Goal: Connect with others: Connect with others

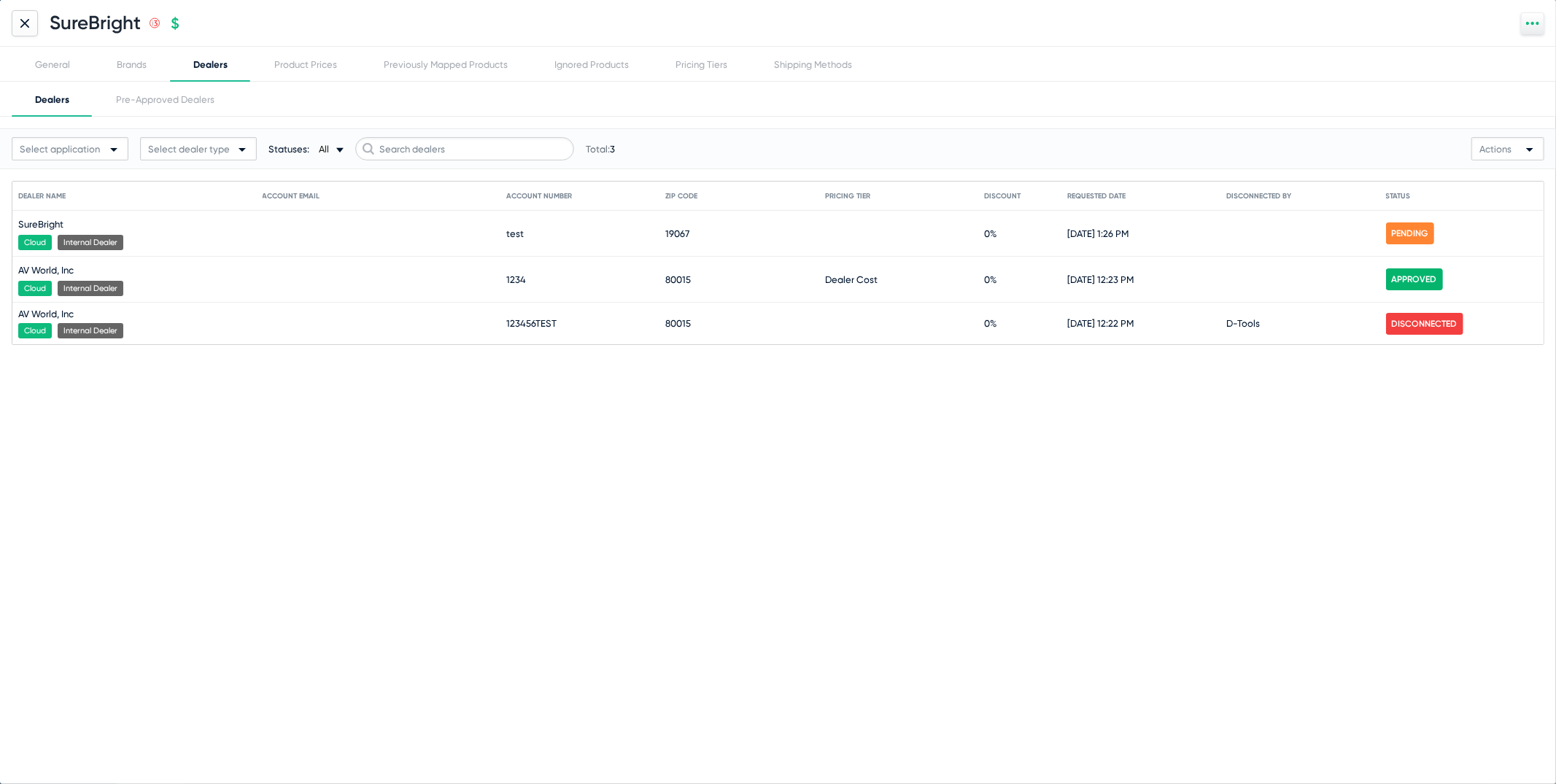
click at [34, 27] on div at bounding box center [24, 24] width 26 height 26
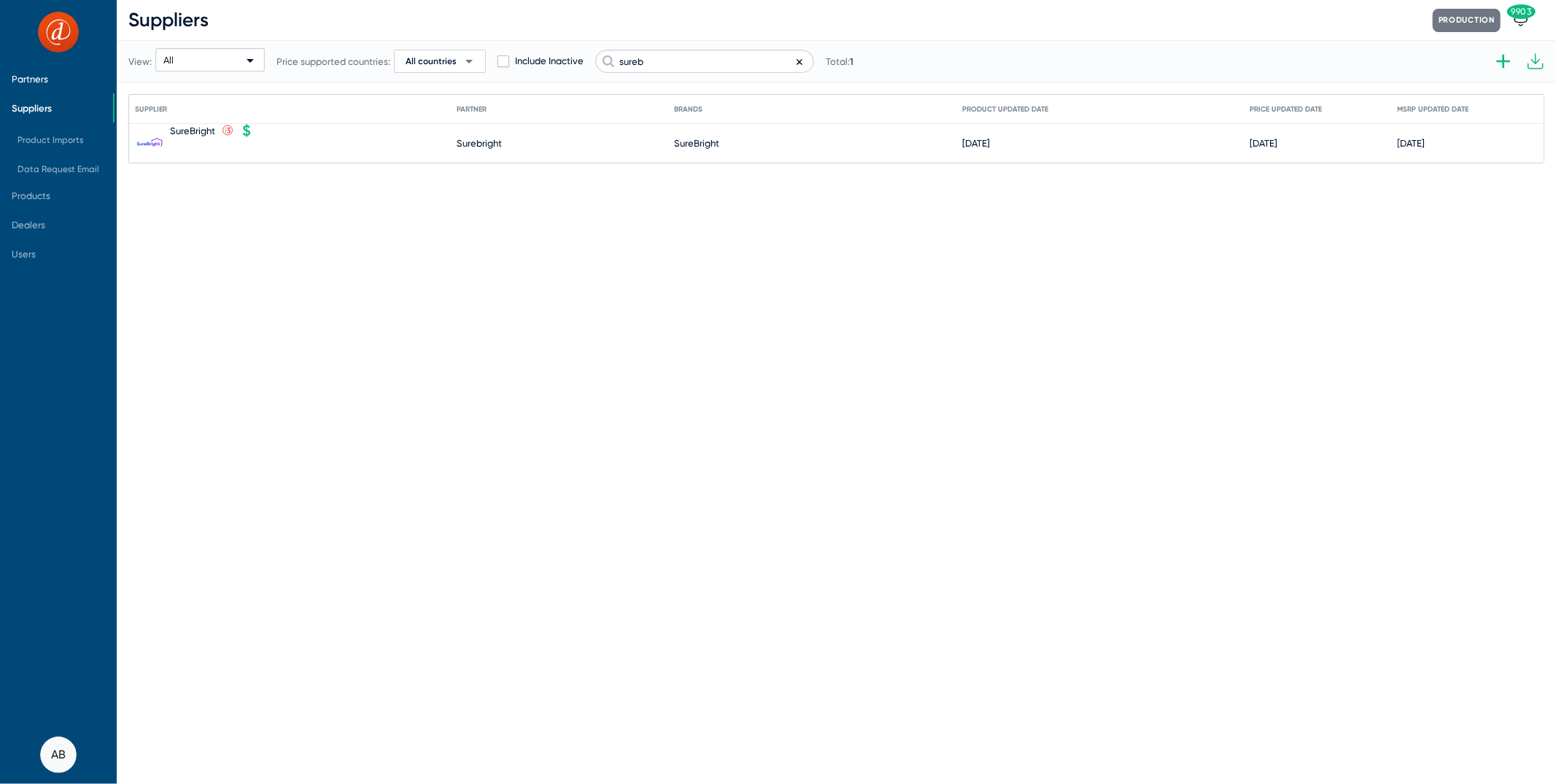
click at [54, 71] on span "Partners" at bounding box center [56, 79] width 113 height 29
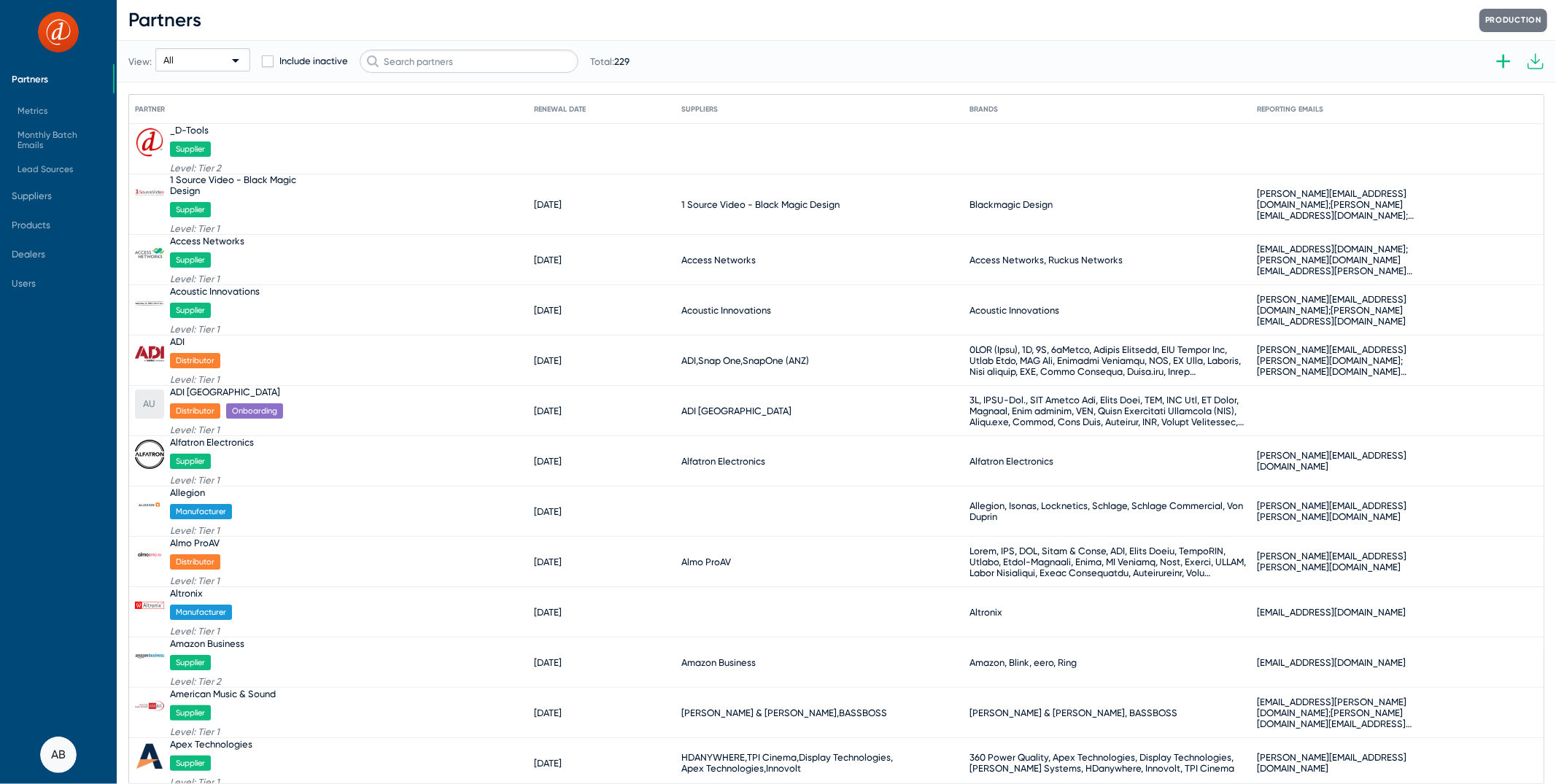
click at [512, 35] on div "View: All Include inactive Total: 229" at bounding box center [379, 61] width 501 height 71
click at [501, 80] on div "View: All Include inactive Total: 229" at bounding box center [379, 61] width 501 height 71
click at [518, 60] on input "text" at bounding box center [469, 61] width 219 height 24
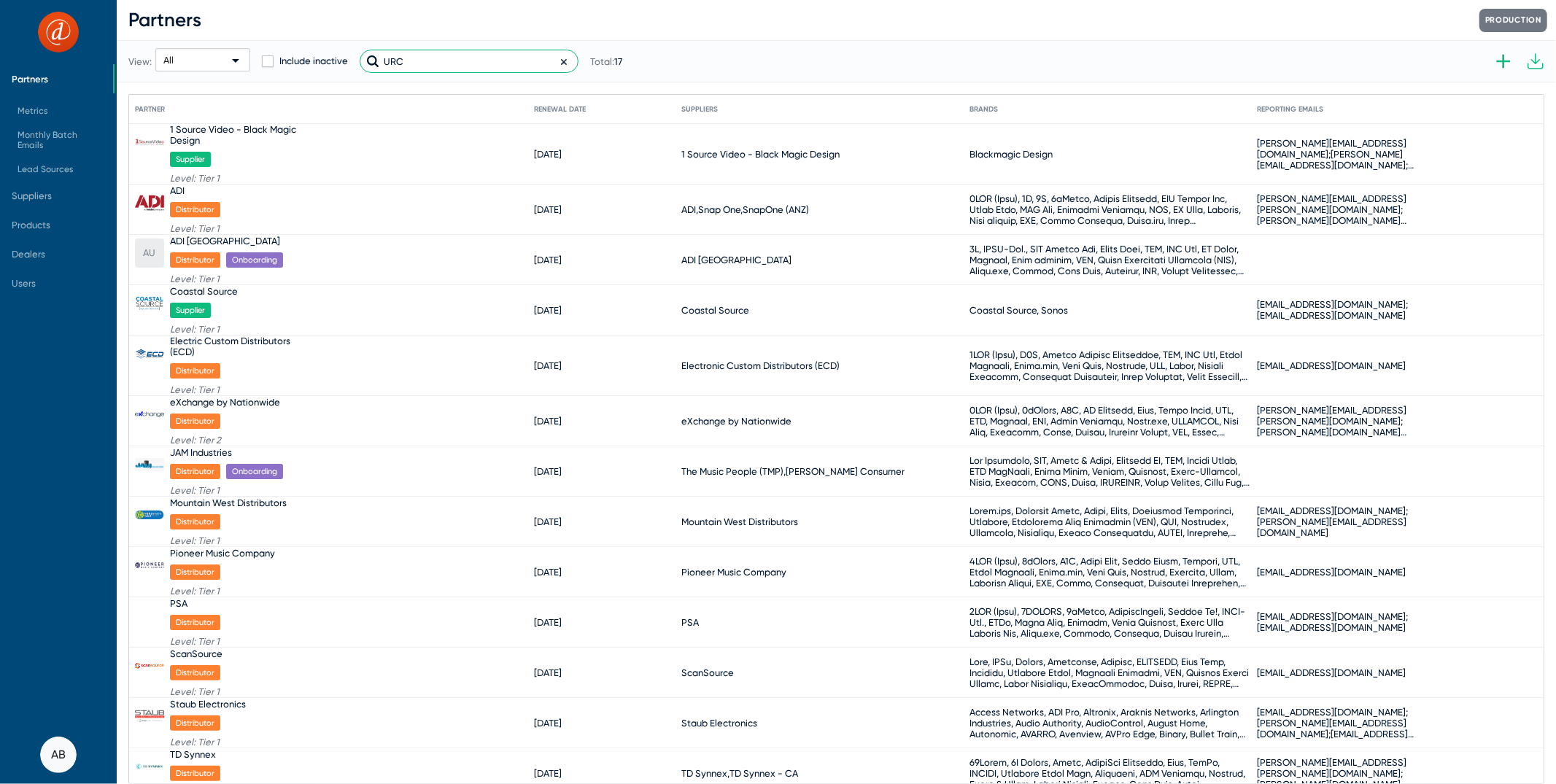
type input "URC"
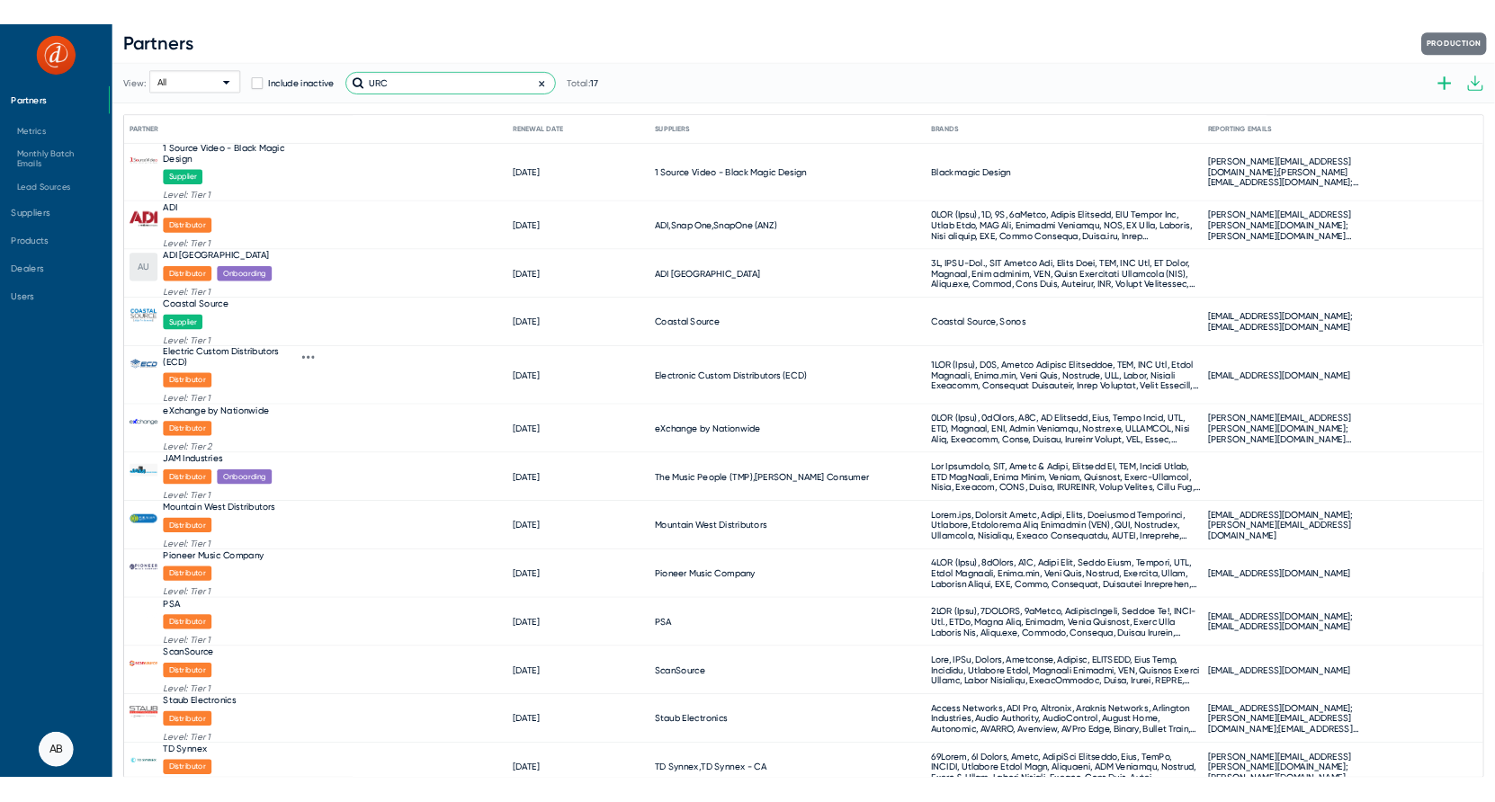
scroll to position [266, 0]
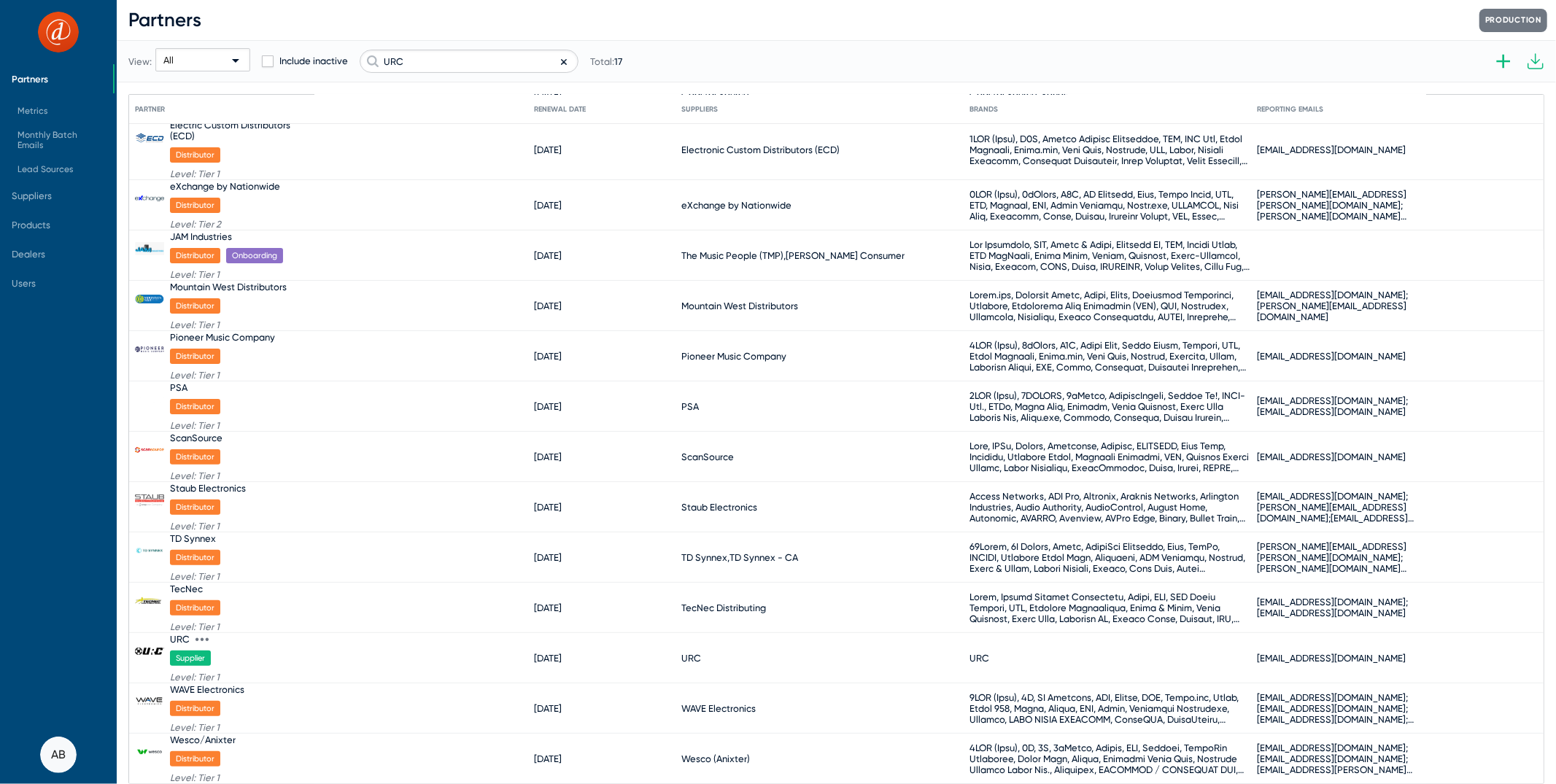
click at [192, 636] on div "URC" at bounding box center [195, 639] width 49 height 11
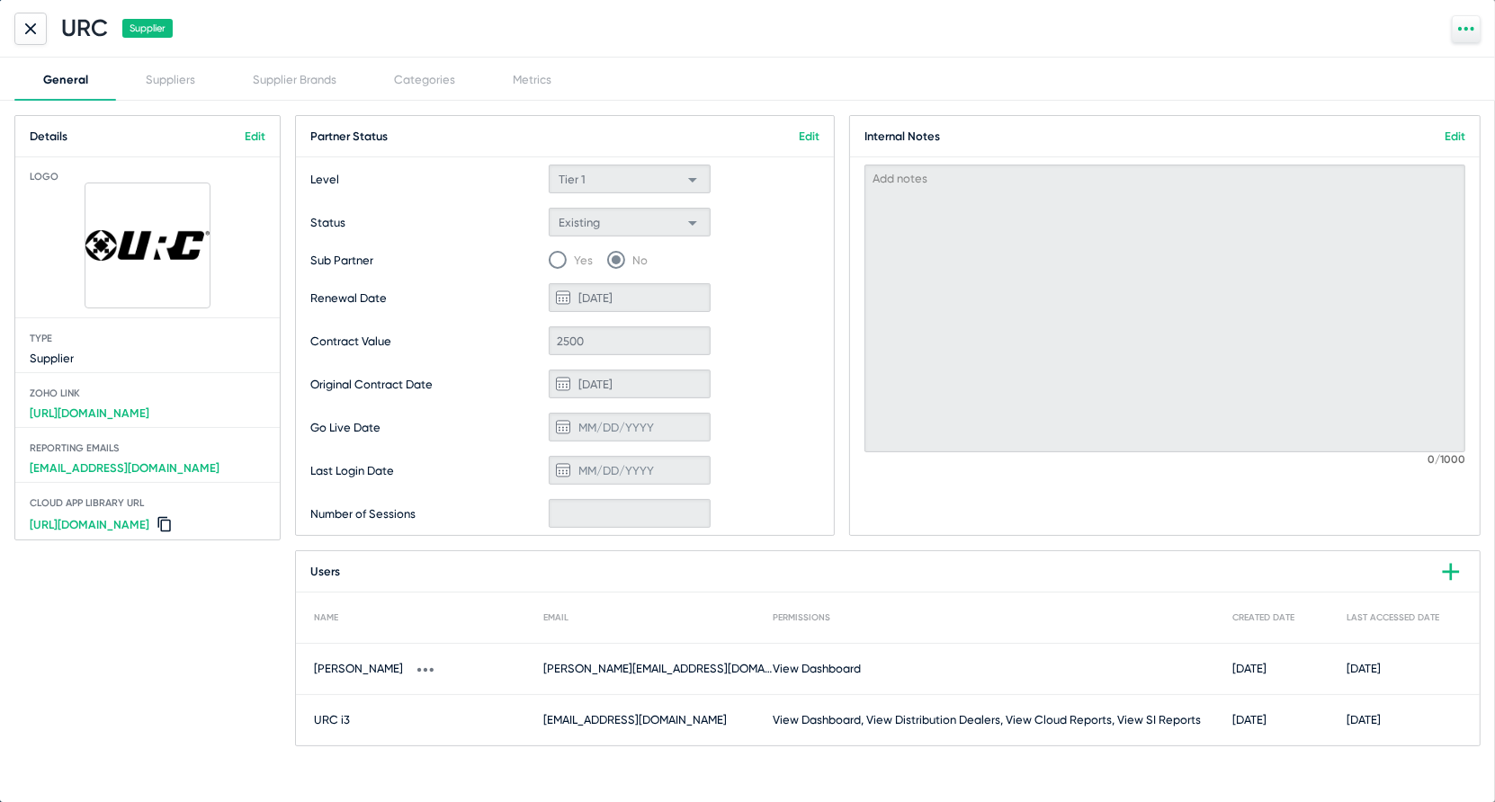
click at [417, 669] on icon at bounding box center [419, 670] width 4 height 4
click at [440, 697] on button "Edit" at bounding box center [462, 705] width 116 height 36
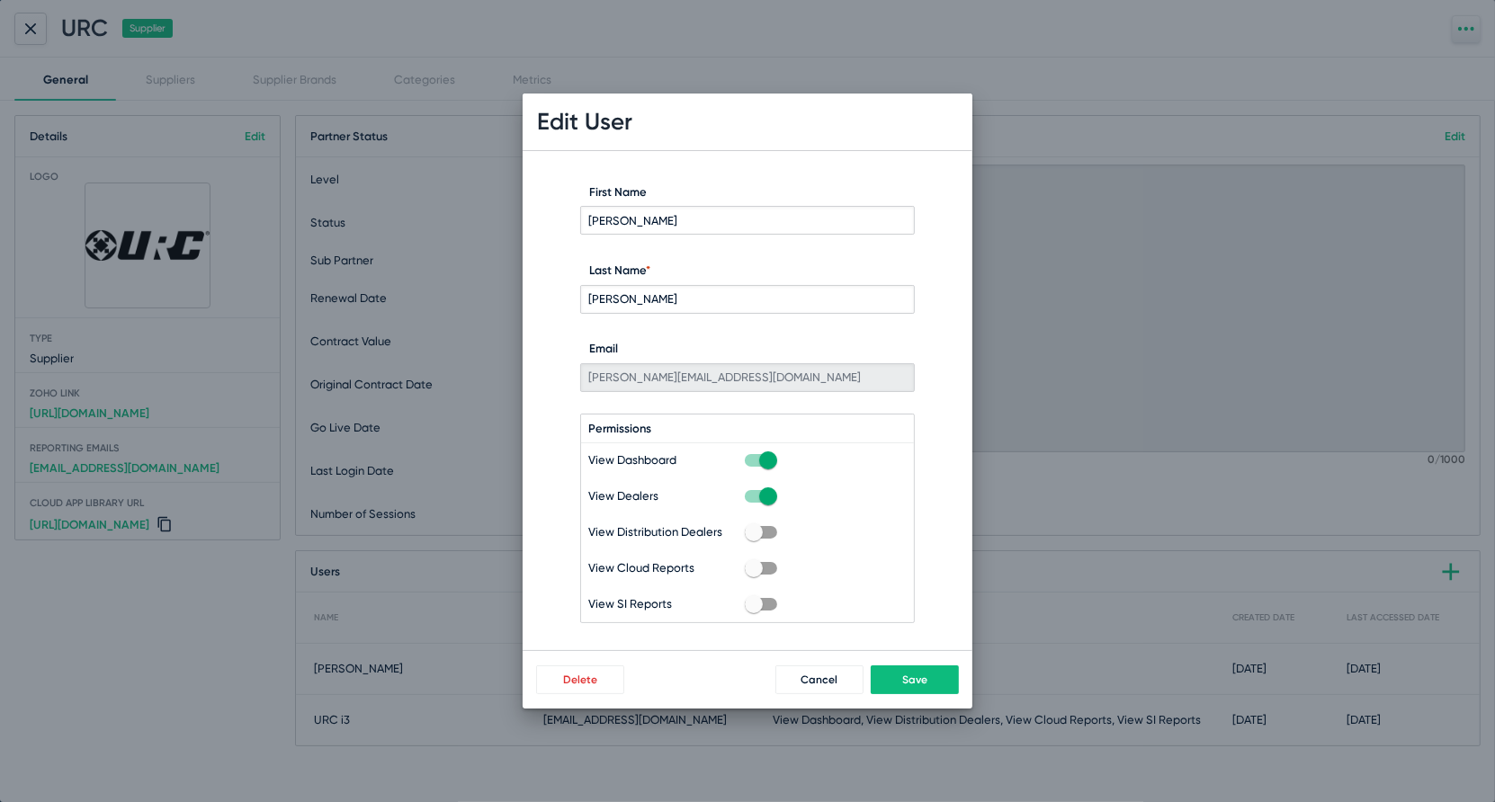
click at [938, 674] on button "Save" at bounding box center [915, 680] width 88 height 29
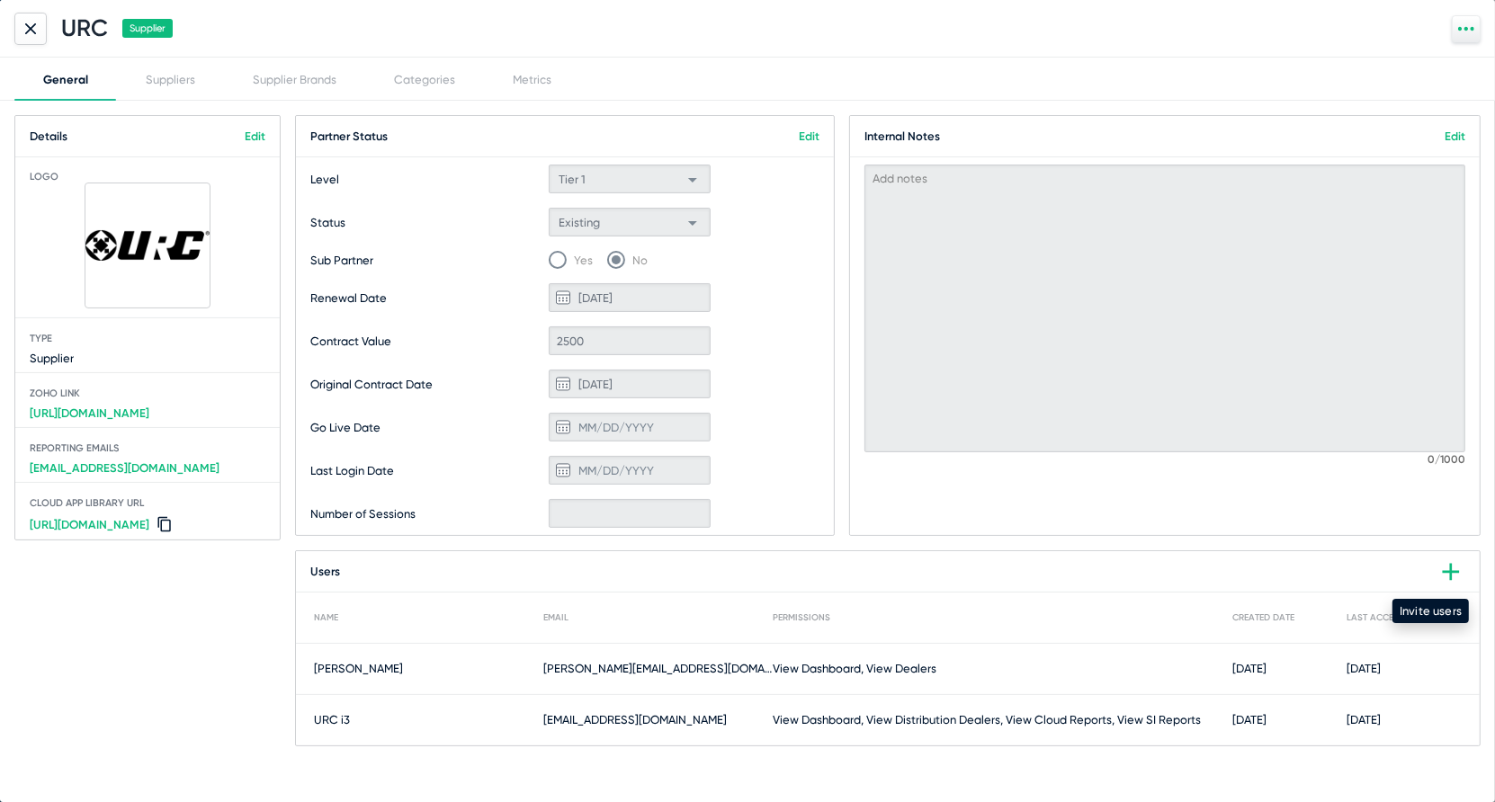
click at [1460, 568] on icon at bounding box center [1450, 572] width 29 height 29
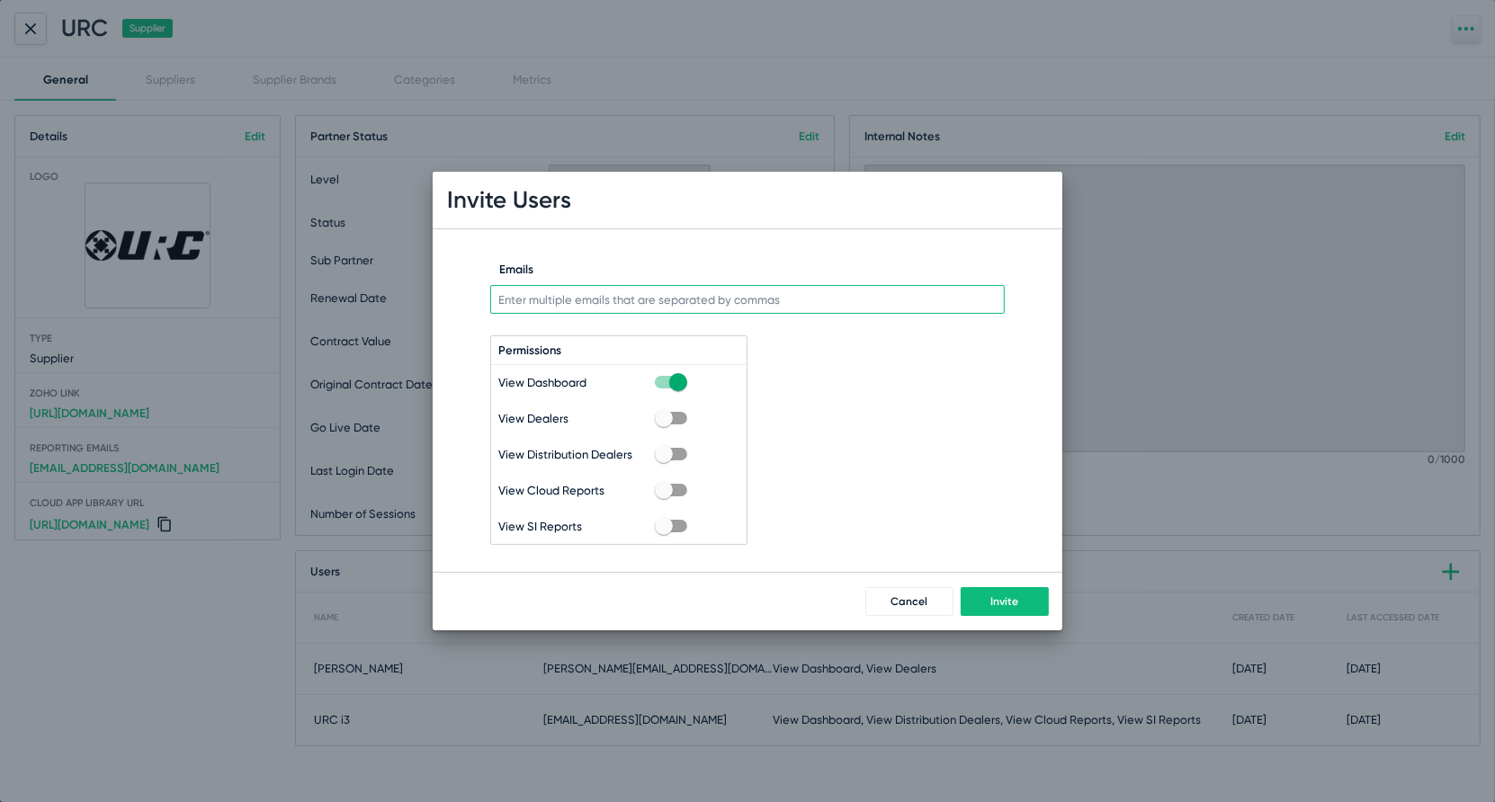
click at [789, 308] on input "Emails" at bounding box center [747, 299] width 514 height 29
paste input "[EMAIL_ADDRESS][DOMAIN_NAME]"
type input "[EMAIL_ADDRESS][DOMAIN_NAME]"
click at [675, 416] on span at bounding box center [671, 418] width 32 height 13
click at [664, 425] on input "checkbox" at bounding box center [663, 425] width 1 height 1
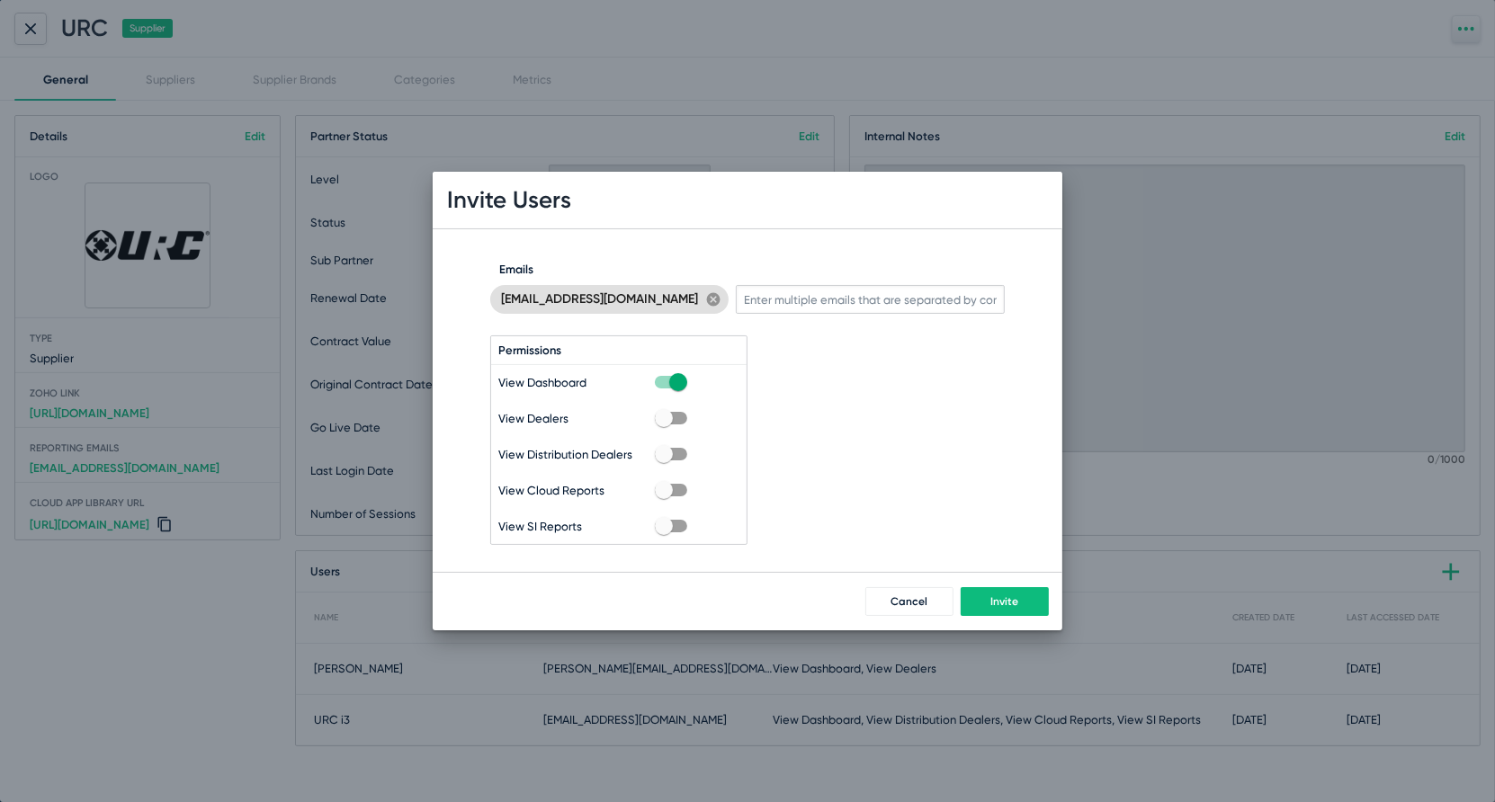
checkbox input "true"
drag, startPoint x: 941, startPoint y: 501, endPoint x: 992, endPoint y: 461, distance: 65.3
click at [992, 461] on div "[EMAIL_ADDRESS][DOMAIN_NAME] cancel Emails Permissions View Dashboard View Deal…" at bounding box center [748, 400] width 630 height 289
click at [1038, 602] on button "Invite" at bounding box center [1005, 601] width 88 height 29
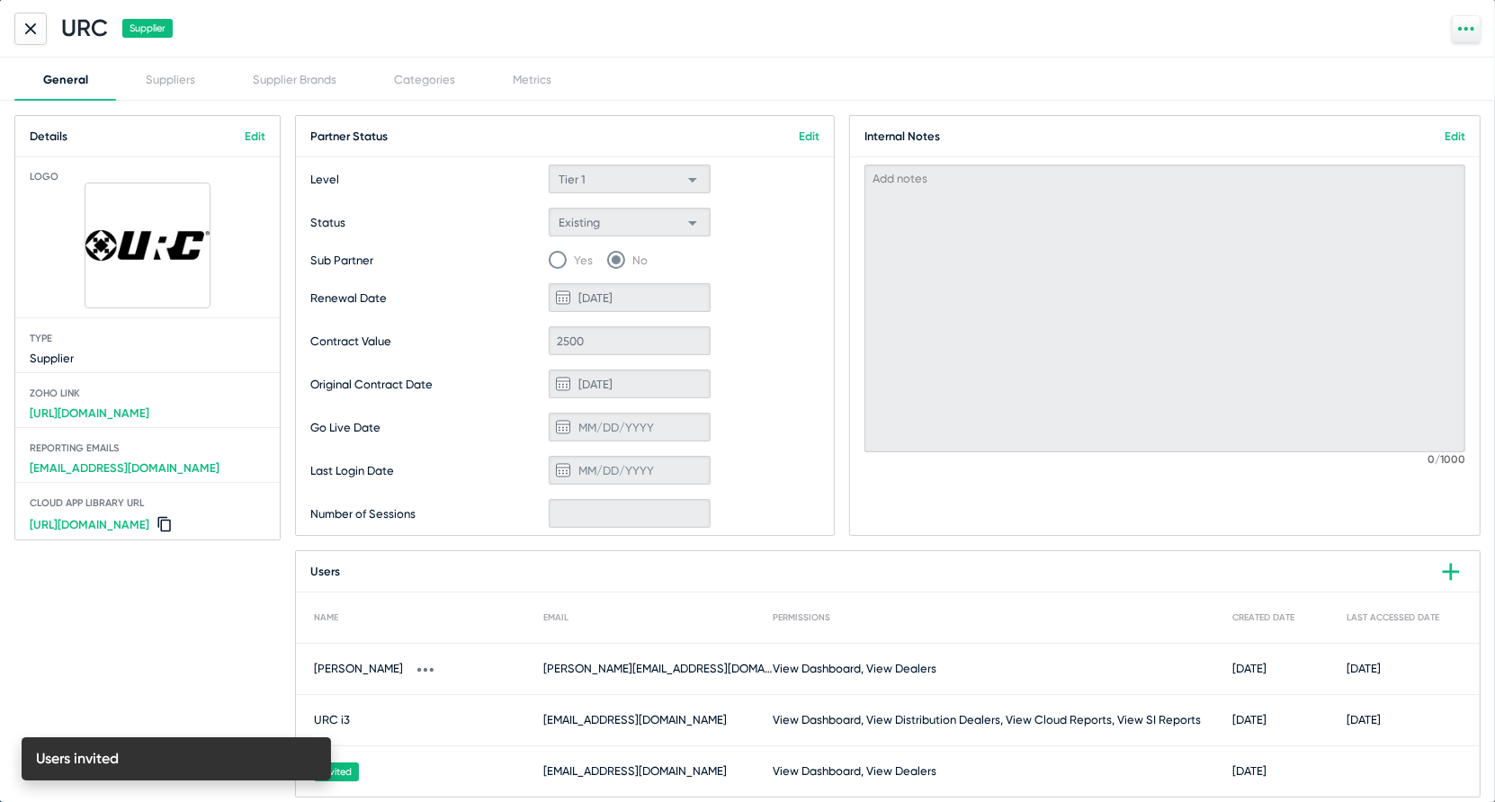
click at [592, 664] on span "[PERSON_NAME][EMAIL_ADDRESS][DOMAIN_NAME]" at bounding box center [657, 669] width 229 height 18
copy span "[PERSON_NAME][EMAIL_ADDRESS][DOMAIN_NAME]"
